Goal: Use online tool/utility: Use online tool/utility

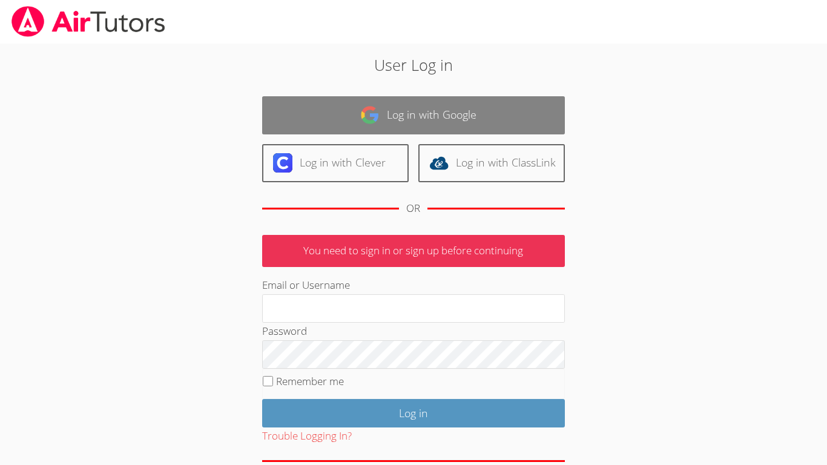
type input "[EMAIL_ADDRESS][PERSON_NAME][DOMAIN_NAME]"
click at [448, 127] on link "Log in with Google" at bounding box center [413, 115] width 303 height 38
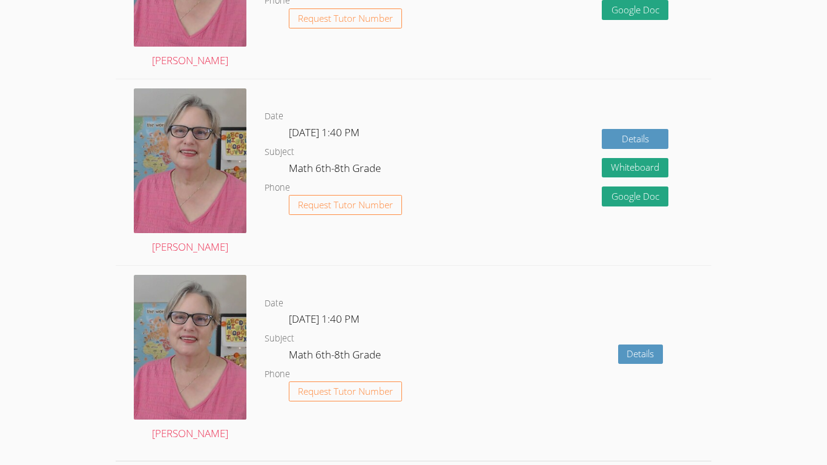
scroll to position [1756, 0]
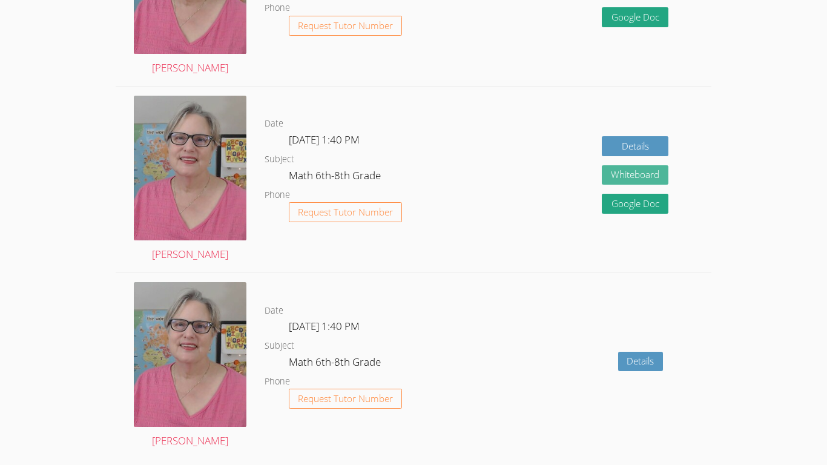
click at [622, 182] on button "Whiteboard" at bounding box center [635, 175] width 67 height 20
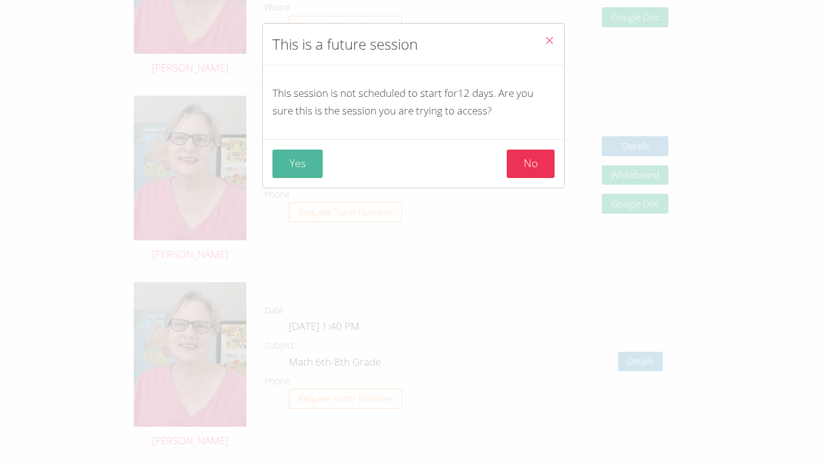
click at [295, 163] on button "Yes" at bounding box center [298, 164] width 50 height 28
